Goal: Transaction & Acquisition: Purchase product/service

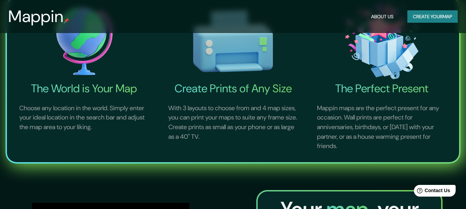
scroll to position [181, 0]
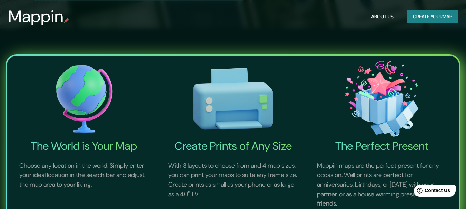
click at [76, 94] on img at bounding box center [84, 99] width 146 height 81
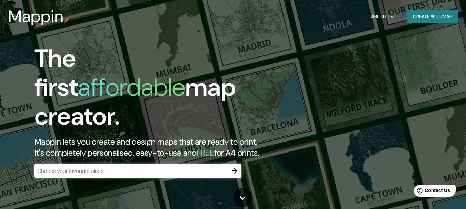
click at [122, 168] on input "text" at bounding box center [130, 171] width 193 height 8
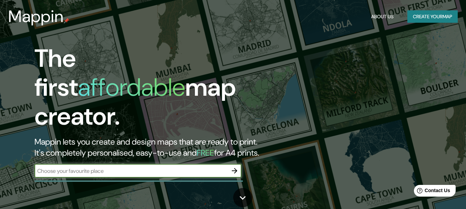
click at [233, 167] on icon "button" at bounding box center [234, 171] width 8 height 8
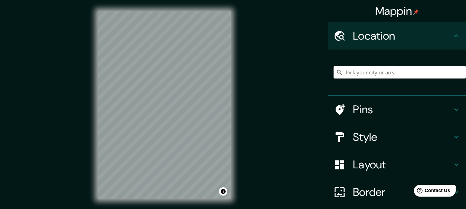
click at [355, 71] on input "Pick your city or area" at bounding box center [400, 72] width 132 height 12
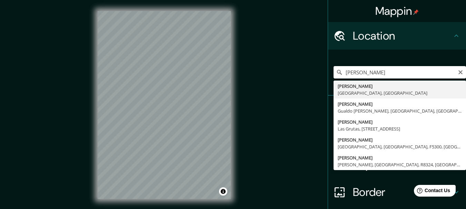
type input "[PERSON_NAME], [GEOGRAPHIC_DATA], [GEOGRAPHIC_DATA]"
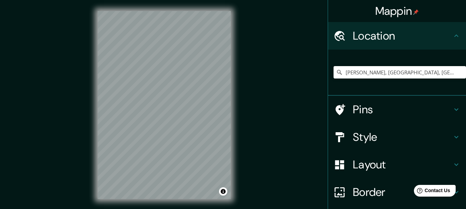
click at [358, 133] on h4 "Style" at bounding box center [402, 137] width 99 height 14
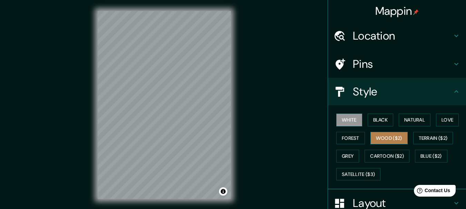
click at [385, 135] on button "Wood ($2)" at bounding box center [389, 138] width 37 height 13
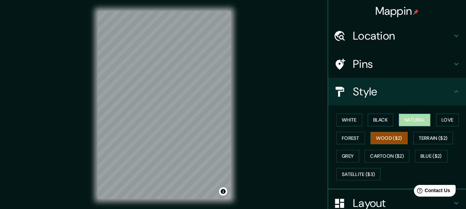
click at [405, 122] on button "Natural" at bounding box center [415, 120] width 32 height 13
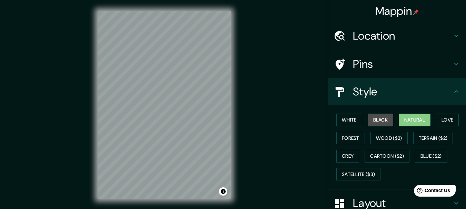
click at [376, 120] on button "Black" at bounding box center [381, 120] width 26 height 13
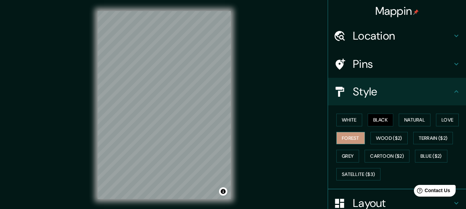
click at [354, 134] on button "Forest" at bounding box center [350, 138] width 29 height 13
click at [440, 124] on button "Love" at bounding box center [447, 120] width 23 height 13
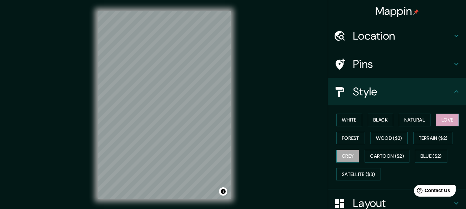
click at [342, 156] on button "Grey" at bounding box center [347, 156] width 23 height 13
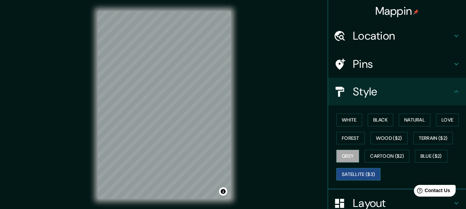
click at [362, 174] on button "Satellite ($3)" at bounding box center [358, 174] width 44 height 13
click at [365, 34] on h4 "Location" at bounding box center [402, 36] width 99 height 14
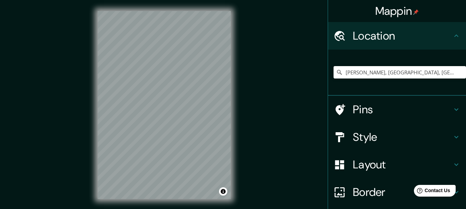
click at [358, 112] on h4 "Pins" at bounding box center [402, 110] width 99 height 14
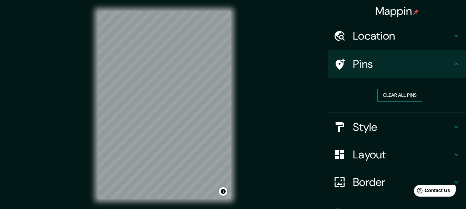
click at [378, 95] on button "Clear all pins" at bounding box center [399, 95] width 45 height 13
